Goal: Information Seeking & Learning: Find specific fact

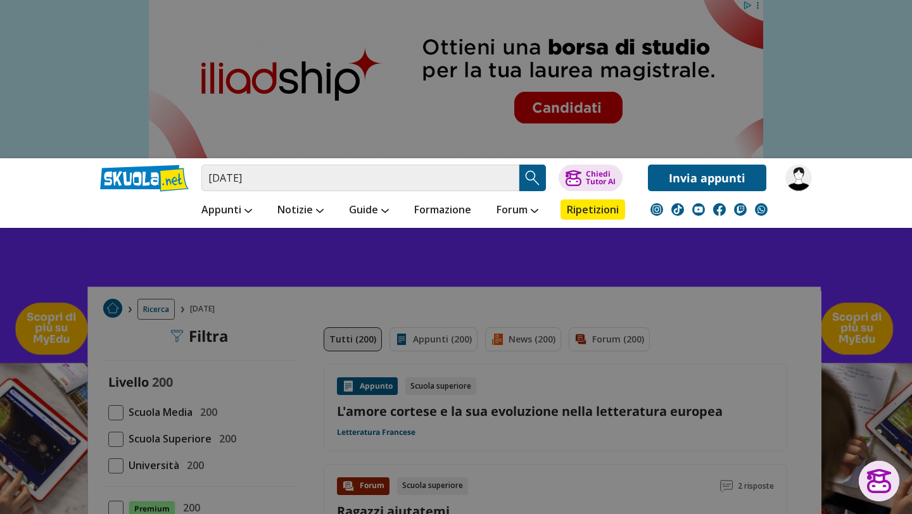
click at [505, 180] on input "[DATE]" at bounding box center [360, 178] width 318 height 27
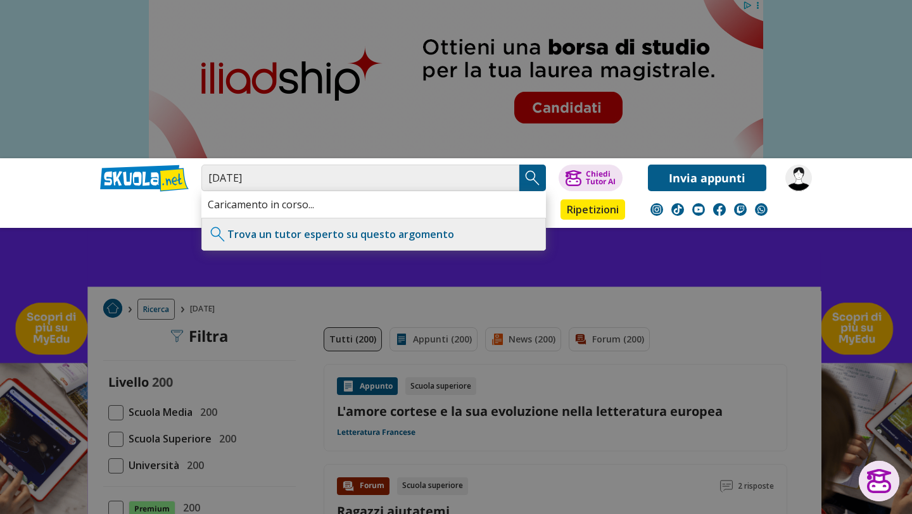
type input "[DATE]"
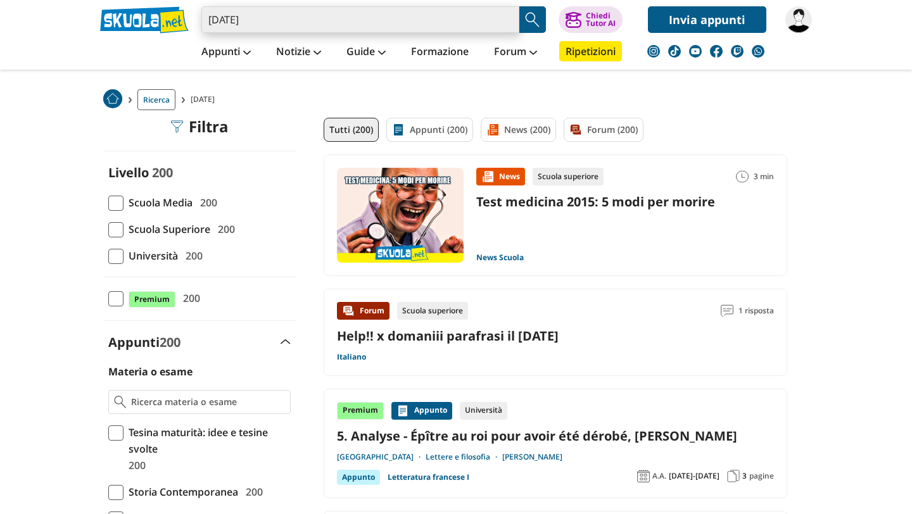
click at [382, 17] on input "[DATE]" at bounding box center [360, 19] width 318 height 27
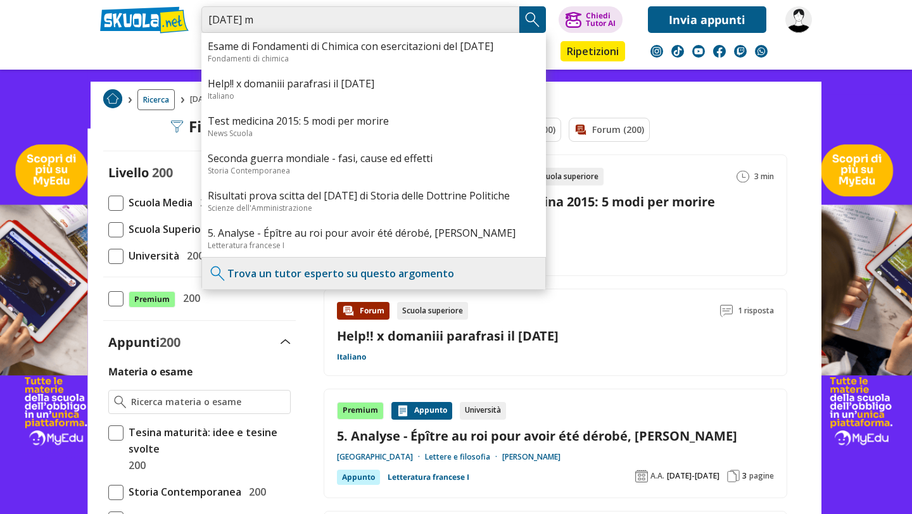
click at [425, 19] on input "5 maggio m" at bounding box center [360, 19] width 318 height 27
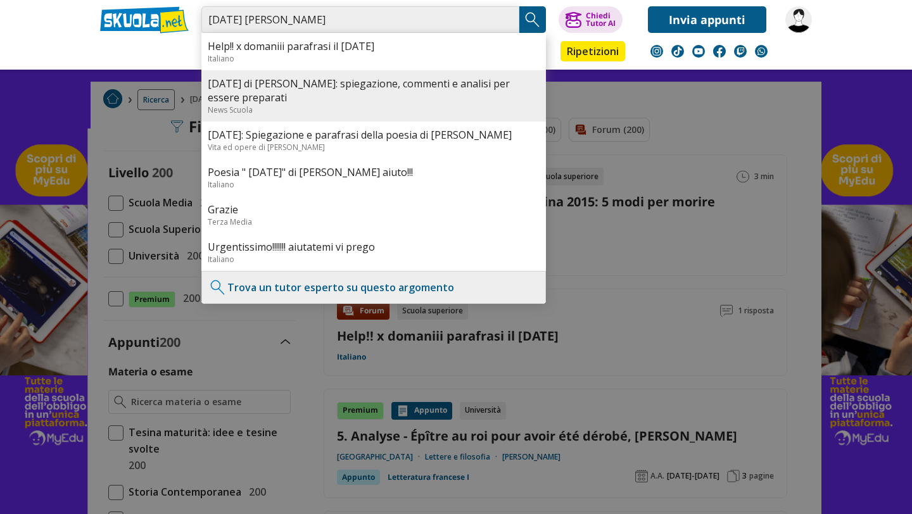
type input "5 maggio manzoni"
click at [388, 80] on link "5 maggio di Manzoni: spiegazione, commenti e analisi per essere preparati" at bounding box center [374, 91] width 332 height 28
